Goal: Task Accomplishment & Management: Manage account settings

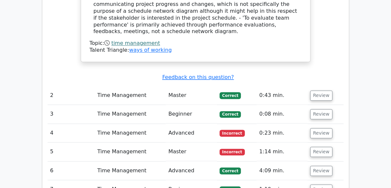
scroll to position [689, 0]
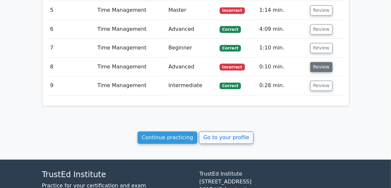
click at [332, 62] on button "Review" at bounding box center [321, 67] width 22 height 10
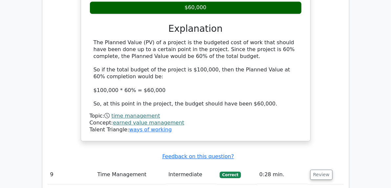
scroll to position [999, 0]
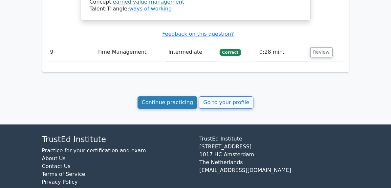
click at [154, 96] on link "Continue practicing" at bounding box center [168, 102] width 60 height 12
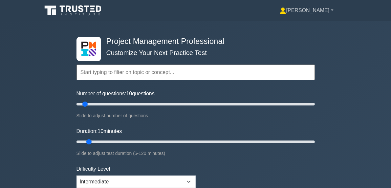
click at [349, 12] on link "[PERSON_NAME]" at bounding box center [306, 10] width 85 height 13
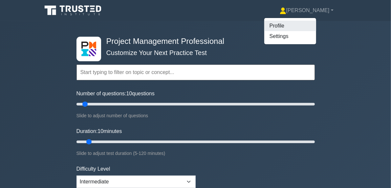
click at [316, 27] on link "Profile" at bounding box center [290, 26] width 52 height 11
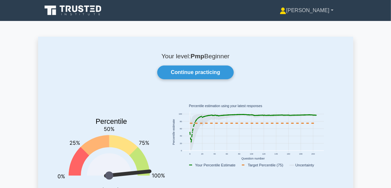
drag, startPoint x: 0, startPoint y: 0, endPoint x: 358, endPoint y: 11, distance: 358.2
click at [349, 11] on link "[PERSON_NAME]" at bounding box center [306, 10] width 85 height 13
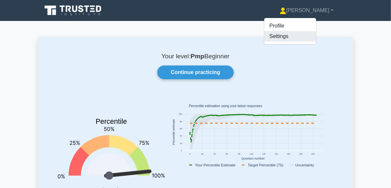
click at [316, 41] on link "Settings" at bounding box center [290, 36] width 52 height 11
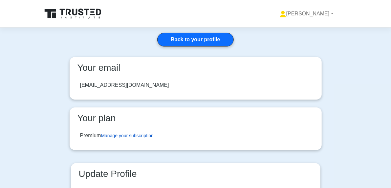
click at [136, 136] on link "Manage your subscription" at bounding box center [127, 135] width 53 height 5
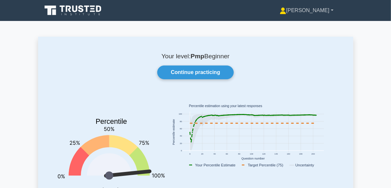
click at [286, 12] on icon at bounding box center [283, 12] width 6 height 3
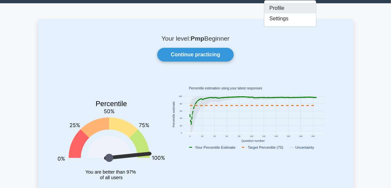
scroll to position [33, 0]
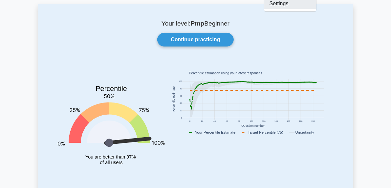
click at [316, 8] on link "Settings" at bounding box center [290, 3] width 52 height 11
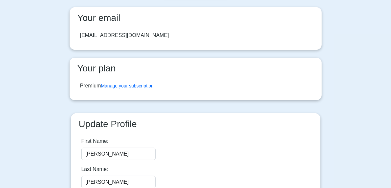
scroll to position [49, 0]
click at [139, 86] on link "Manage your subscription" at bounding box center [127, 86] width 53 height 5
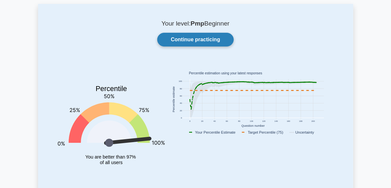
click at [178, 40] on link "Continue practicing" at bounding box center [195, 40] width 76 height 14
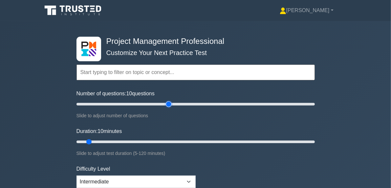
click at [169, 103] on input "Number of questions: 10 questions" at bounding box center [195, 104] width 238 height 8
click at [156, 105] on input "Number of questions: 80 questions" at bounding box center [195, 104] width 238 height 8
click at [148, 103] on input "Number of questions: 70 questions" at bounding box center [195, 104] width 238 height 8
click at [147, 103] on input "Number of questions: 60 questions" at bounding box center [195, 104] width 238 height 8
click at [138, 104] on input "Number of questions: 60 questions" at bounding box center [195, 104] width 238 height 8
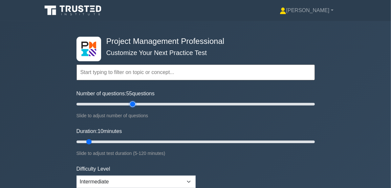
type input "50"
click at [134, 104] on input "Number of questions: 55 questions" at bounding box center [195, 104] width 238 height 8
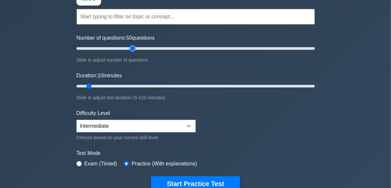
scroll to position [66, 0]
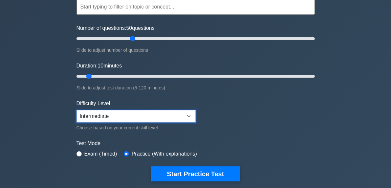
click at [134, 118] on select "Beginner Intermediate Expert" at bounding box center [135, 116] width 119 height 12
select select "beginner"
click at [76, 110] on select "Beginner Intermediate Expert" at bounding box center [135, 116] width 119 height 12
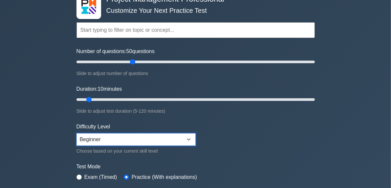
scroll to position [33, 0]
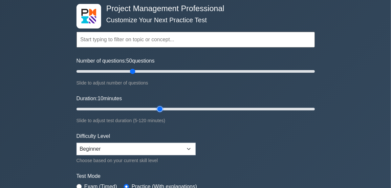
click at [162, 106] on input "Duration: 10 minutes" at bounding box center [195, 109] width 238 height 8
click at [169, 108] on input "Duration: 50 minutes" at bounding box center [195, 109] width 238 height 8
click at [173, 111] on input "Duration: 50 minutes" at bounding box center [195, 109] width 238 height 8
click at [177, 110] on input "Duration: 50 minutes" at bounding box center [195, 109] width 238 height 8
click at [179, 110] on input "Duration: 55 minutes" at bounding box center [195, 109] width 238 height 8
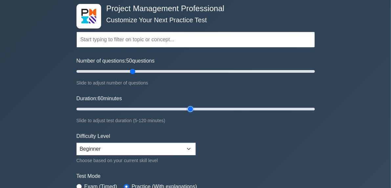
type input "60"
click at [185, 107] on input "Duration: 60 minutes" at bounding box center [195, 109] width 238 height 8
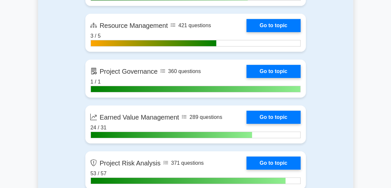
scroll to position [0, 0]
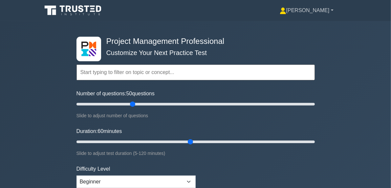
click at [340, 12] on link "[PERSON_NAME]" at bounding box center [306, 10] width 85 height 13
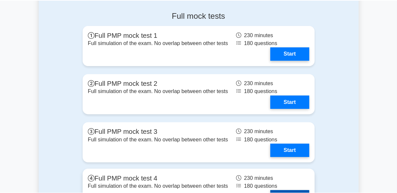
scroll to position [2264, 0]
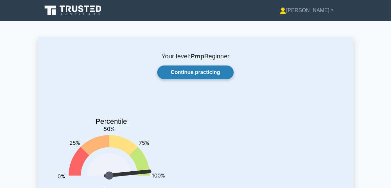
click at [202, 78] on link "Continue practicing" at bounding box center [195, 73] width 76 height 14
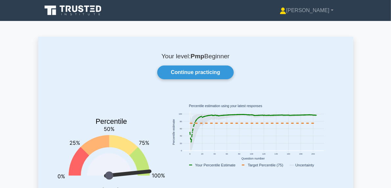
click at [330, 18] on div "[PERSON_NAME] Profile Settings Profile" at bounding box center [195, 11] width 315 height 16
click at [345, 11] on link "[PERSON_NAME]" at bounding box center [306, 10] width 85 height 13
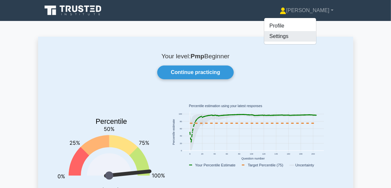
drag, startPoint x: 339, startPoint y: 38, endPoint x: 332, endPoint y: 38, distance: 7.2
click at [316, 37] on link "Settings" at bounding box center [290, 36] width 52 height 11
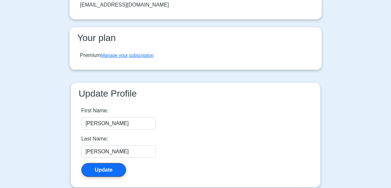
scroll to position [180, 0]
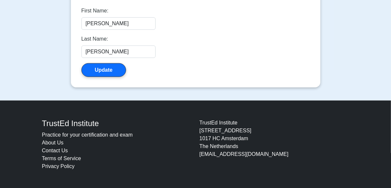
drag, startPoint x: 267, startPoint y: 155, endPoint x: 192, endPoint y: 155, distance: 74.5
click at [192, 155] on div "TrustEd Institute Practice for your certification and exam About Us Contact Us …" at bounding box center [195, 145] width 315 height 57
click at [205, 160] on div "[GEOGRAPHIC_DATA][STREET_ADDRESS] [EMAIL_ADDRESS][DOMAIN_NAME]" at bounding box center [275, 145] width 158 height 52
drag, startPoint x: 197, startPoint y: 155, endPoint x: 275, endPoint y: 160, distance: 78.3
click at [275, 160] on div "[GEOGRAPHIC_DATA][STREET_ADDRESS] [EMAIL_ADDRESS][DOMAIN_NAME]" at bounding box center [275, 145] width 158 height 52
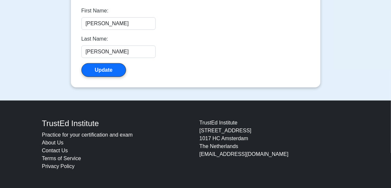
copy div "[EMAIL_ADDRESS][DOMAIN_NAME]"
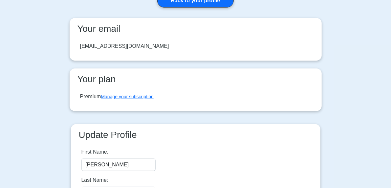
scroll to position [49, 0]
